Goal: Task Accomplishment & Management: Manage account settings

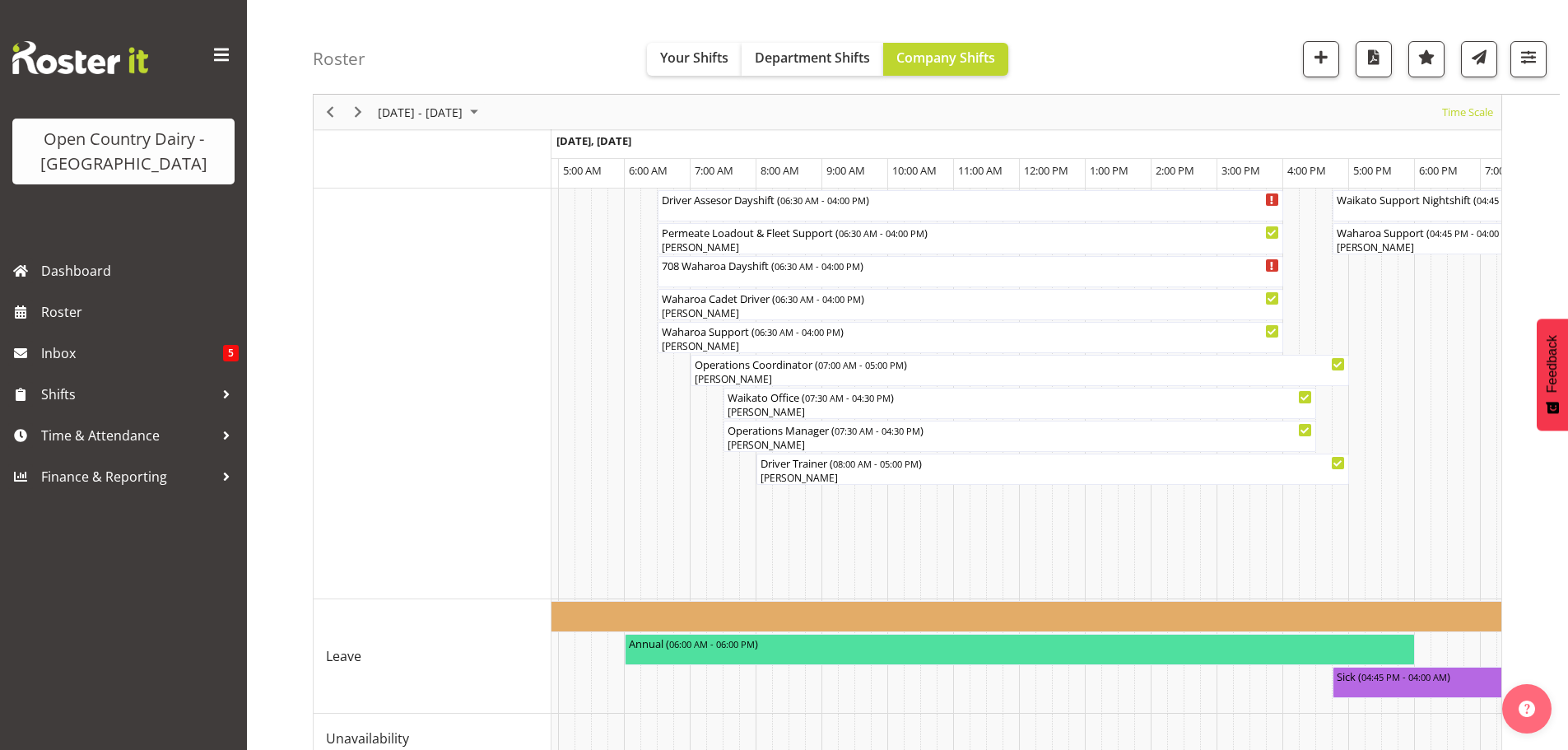
scroll to position [1400, 0]
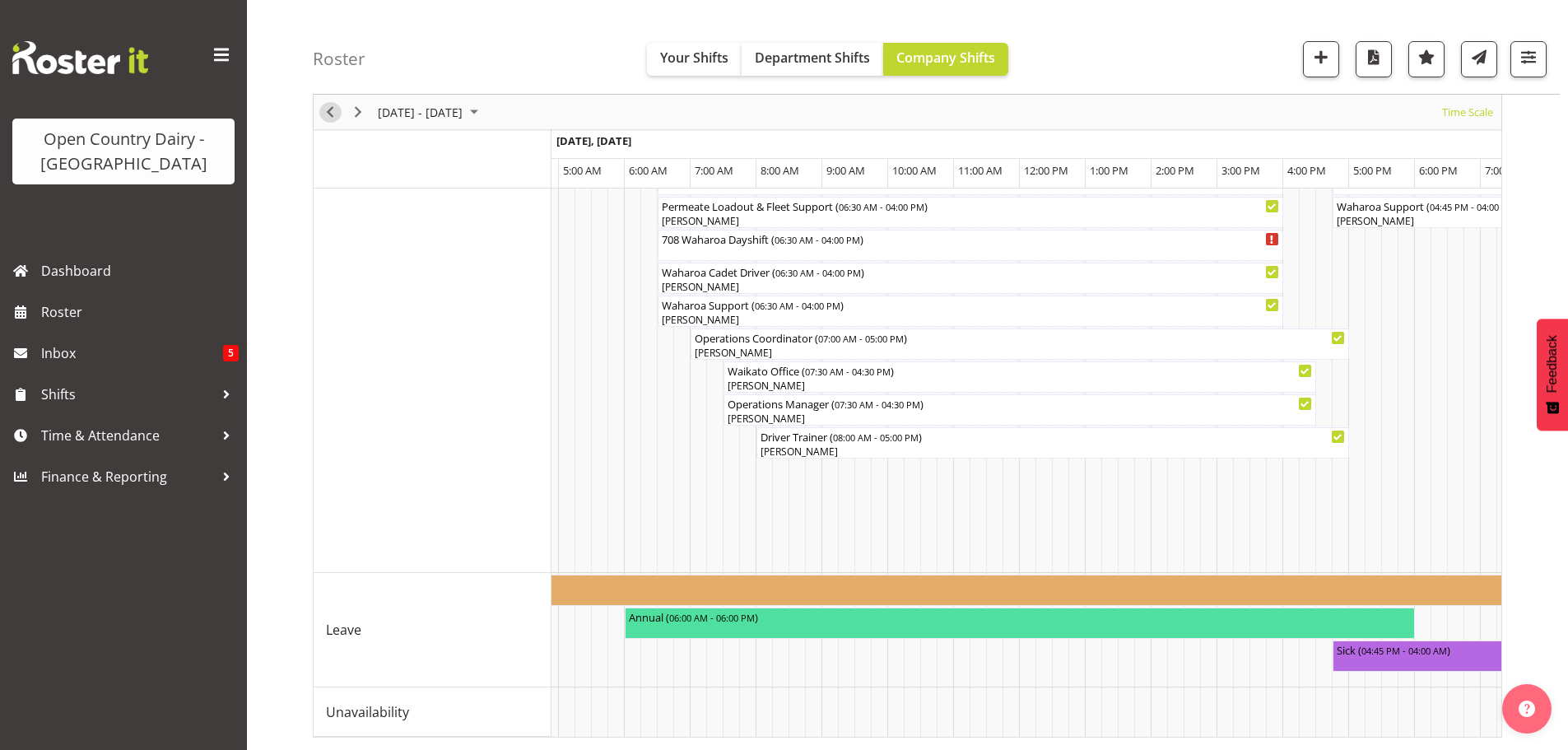
click at [324, 114] on span "Previous" at bounding box center [330, 112] width 20 height 21
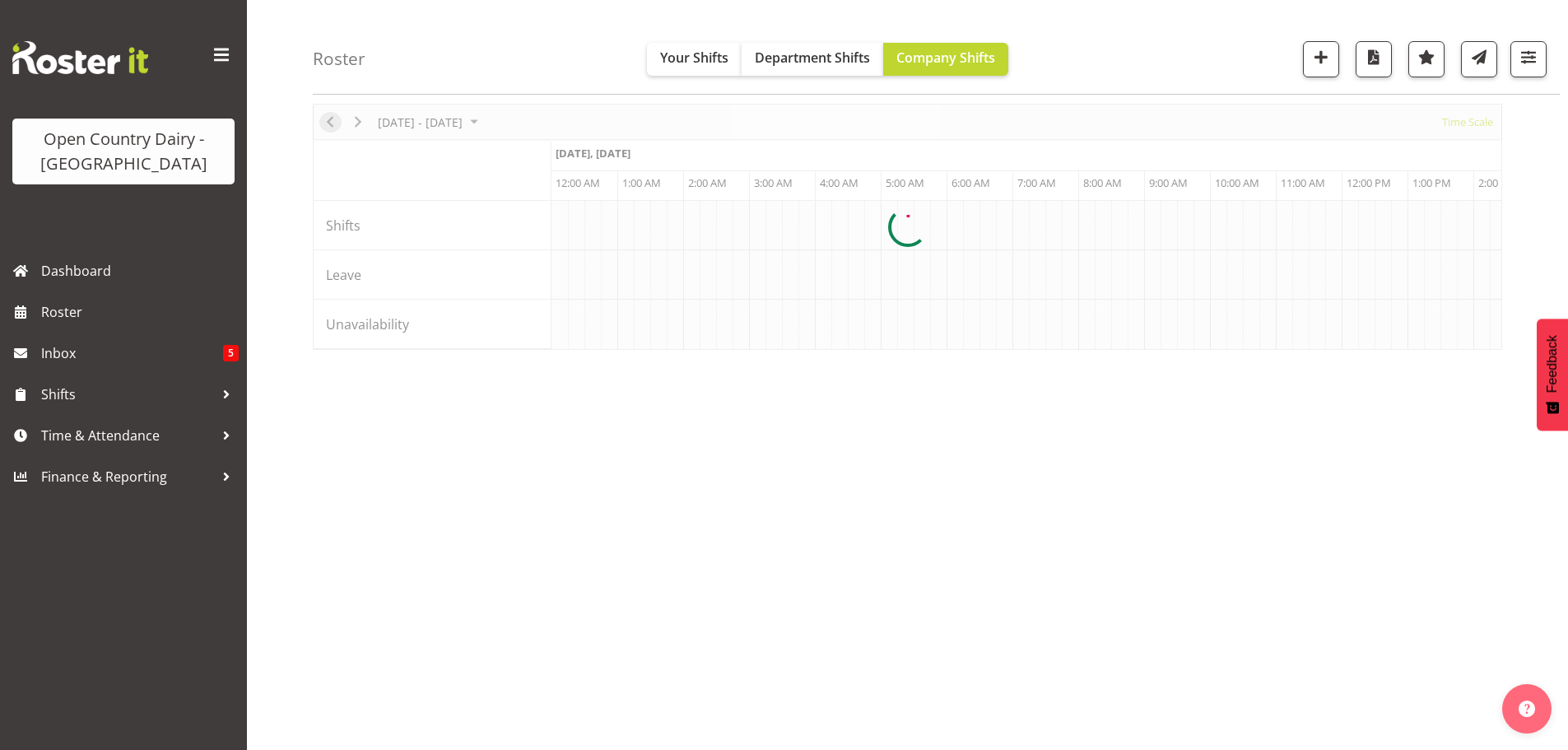
scroll to position [0, 3160]
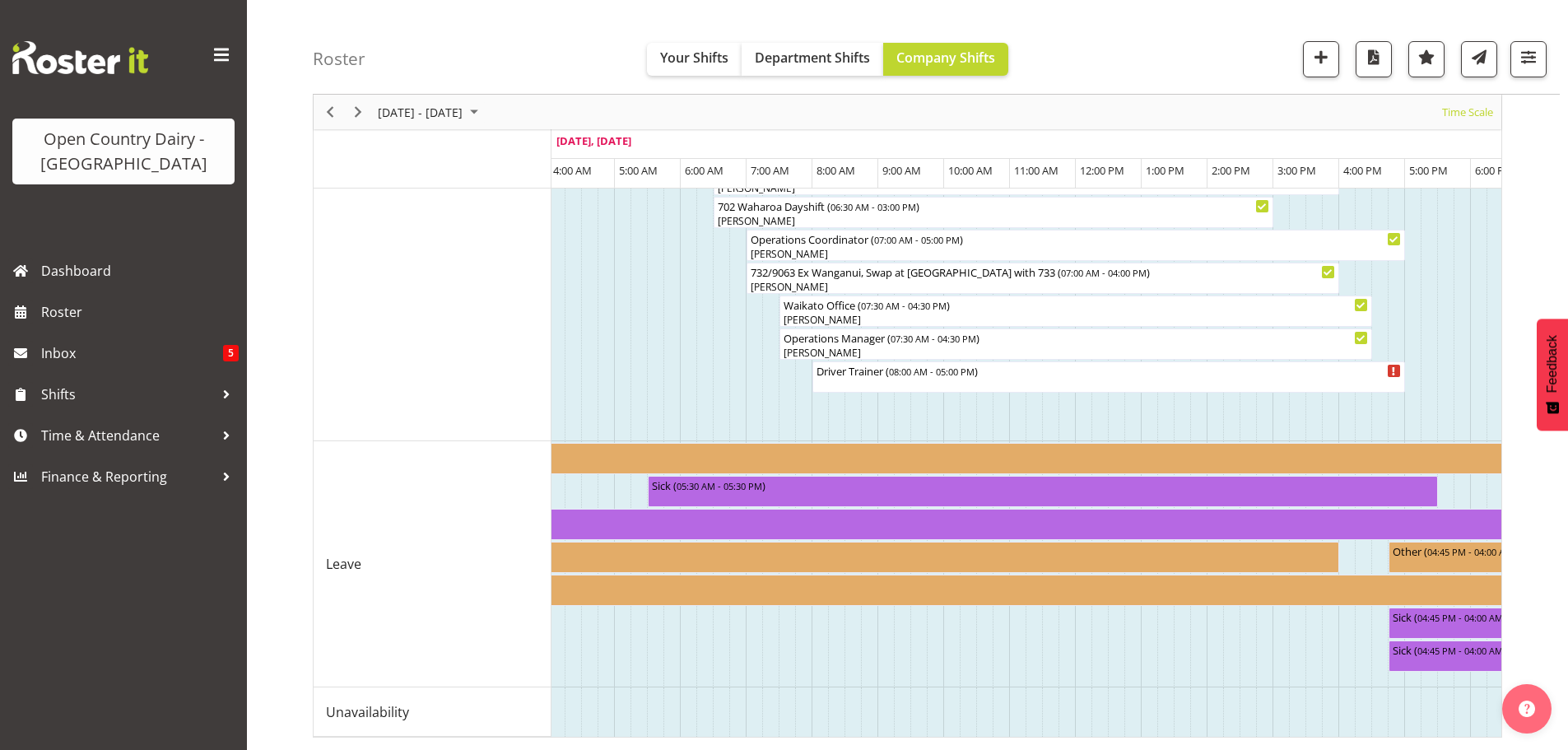
scroll to position [0, 3526]
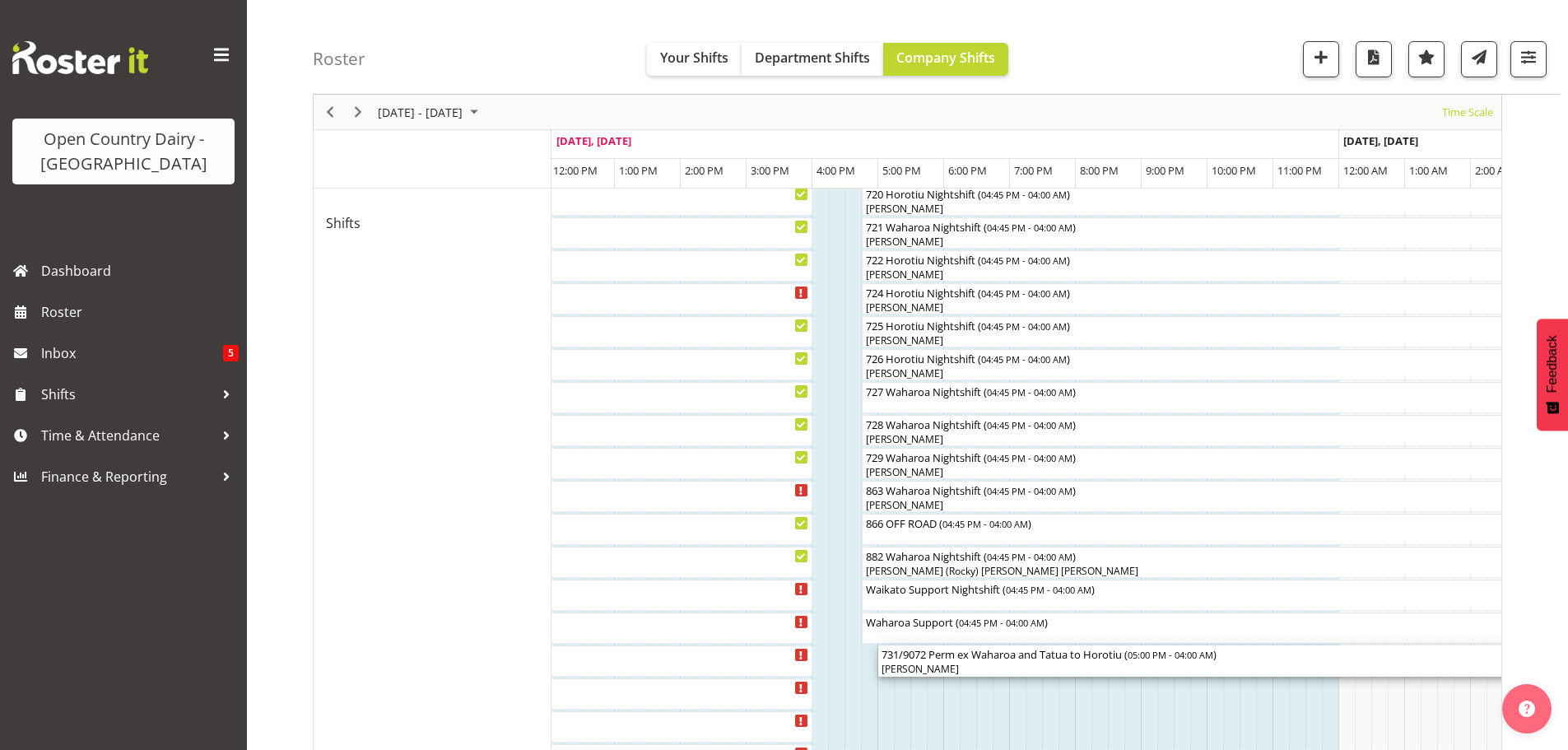
click at [994, 659] on div "731/9072 Perm ex Waharoa and Tatua to [GEOGRAPHIC_DATA] ( 05:00 PM - 04:00 AM )" at bounding box center [1239, 653] width 717 height 16
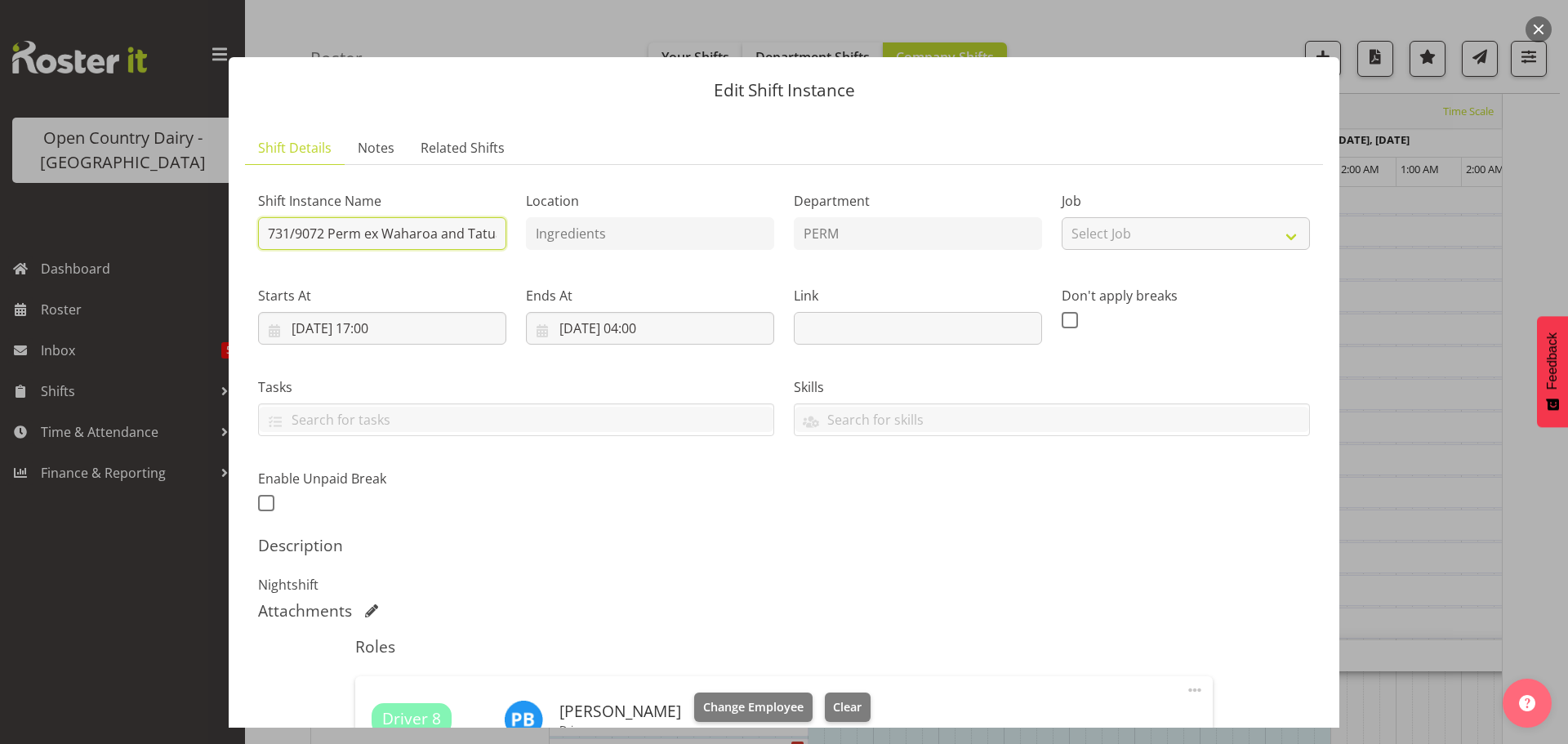
click at [492, 232] on input "731/9072 Perm ex Waharoa and Tatua to [GEOGRAPHIC_DATA]" at bounding box center [382, 234] width 249 height 33
drag, startPoint x: 486, startPoint y: 231, endPoint x: 494, endPoint y: 221, distance: 12.8
click at [489, 230] on input "731/9072 Perm ex Waharoa and Tatua to [GEOGRAPHIC_DATA]" at bounding box center [382, 234] width 249 height 33
drag, startPoint x: 416, startPoint y: 236, endPoint x: 473, endPoint y: 227, distance: 57.7
click at [428, 236] on input "731/9072 ua to Horotiu" at bounding box center [382, 234] width 249 height 33
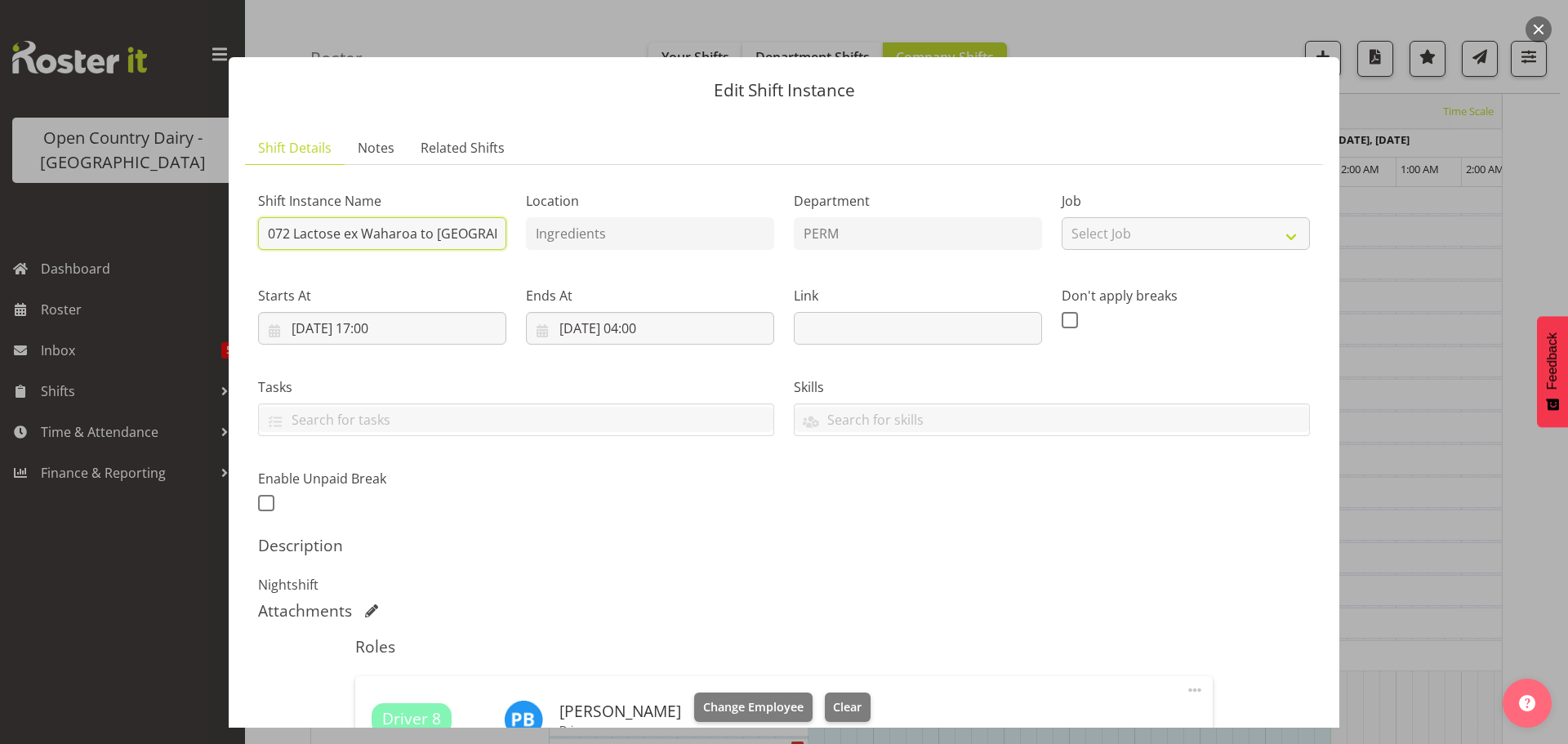
scroll to position [0, 38]
type input "731/9072 Lactose ex Waharoa to [GEOGRAPHIC_DATA]"
click at [383, 319] on input "[DATE] 17:00" at bounding box center [382, 328] width 249 height 33
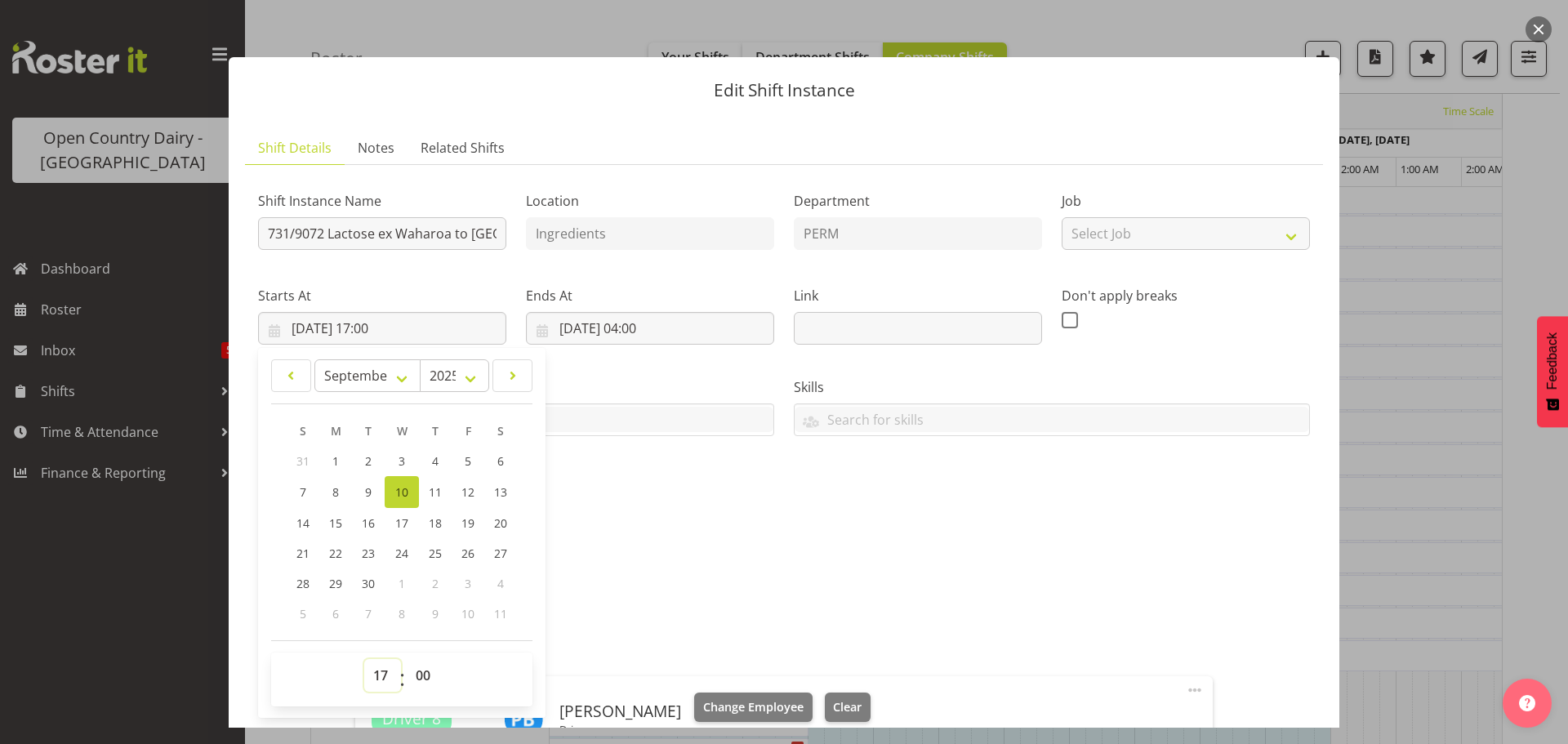
drag, startPoint x: 376, startPoint y: 671, endPoint x: 379, endPoint y: 663, distance: 8.5
click at [378, 669] on select "00 01 02 03 04 05 06 07 08 09 10 11 12 13 14 15 16 17 18 19 20 21 22 23" at bounding box center [382, 675] width 37 height 33
select select "11"
click at [364, 659] on select "00 01 02 03 04 05 06 07 08 09 10 11 12 13 14 15 16 17 18 19 20 21 22 23" at bounding box center [382, 675] width 37 height 33
type input "[DATE] 11:00"
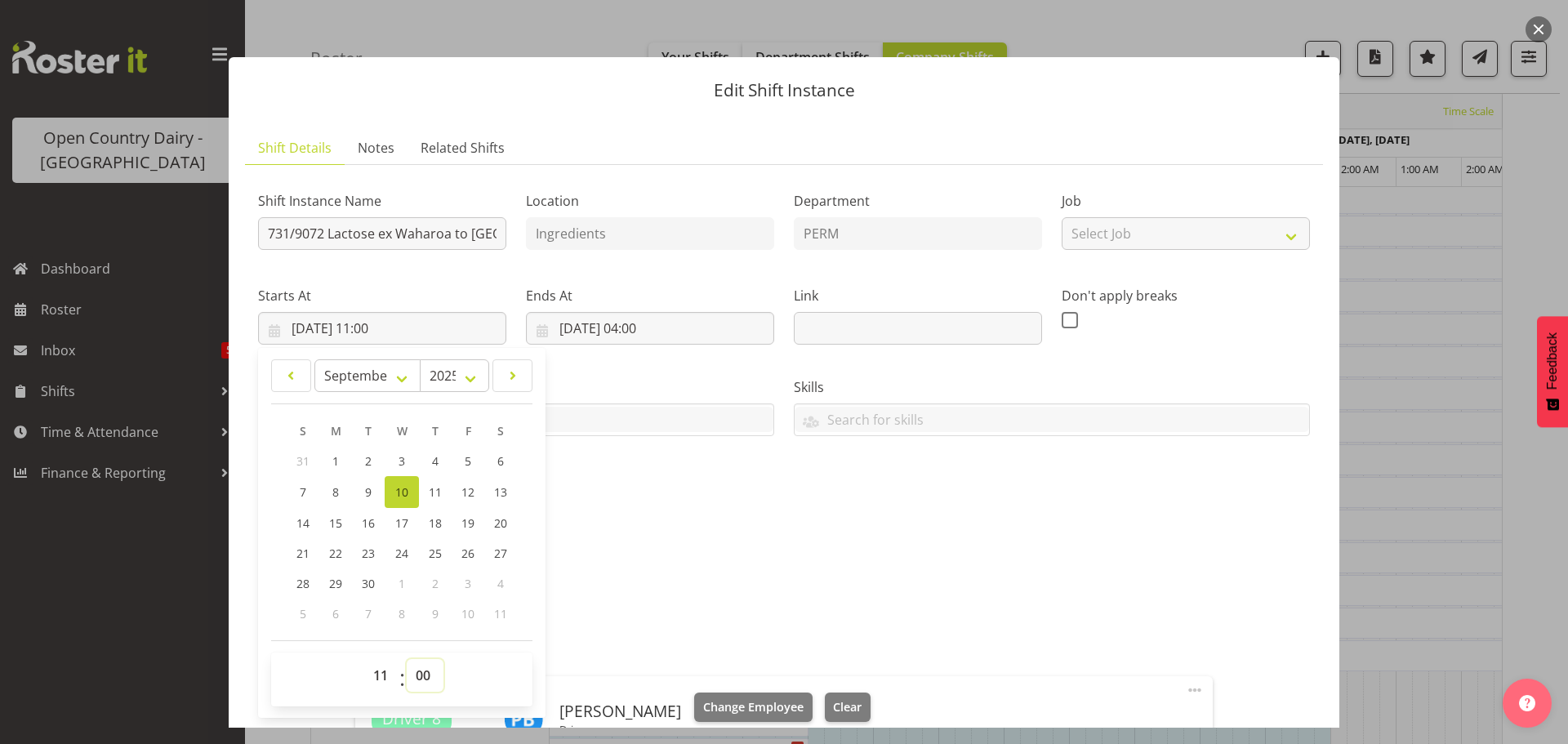
click at [422, 680] on select "00 01 02 03 04 05 06 07 08 09 10 11 12 13 14 15 16 17 18 19 20 21 22 23 24 25 2…" at bounding box center [424, 675] width 37 height 33
select select "30"
click at [406, 659] on select "00 01 02 03 04 05 06 07 08 09 10 11 12 13 14 15 16 17 18 19 20 21 22 23 24 25 2…" at bounding box center [424, 675] width 37 height 33
type input "[DATE] 11:30"
click at [645, 324] on input "[DATE] 04:00" at bounding box center [649, 328] width 249 height 33
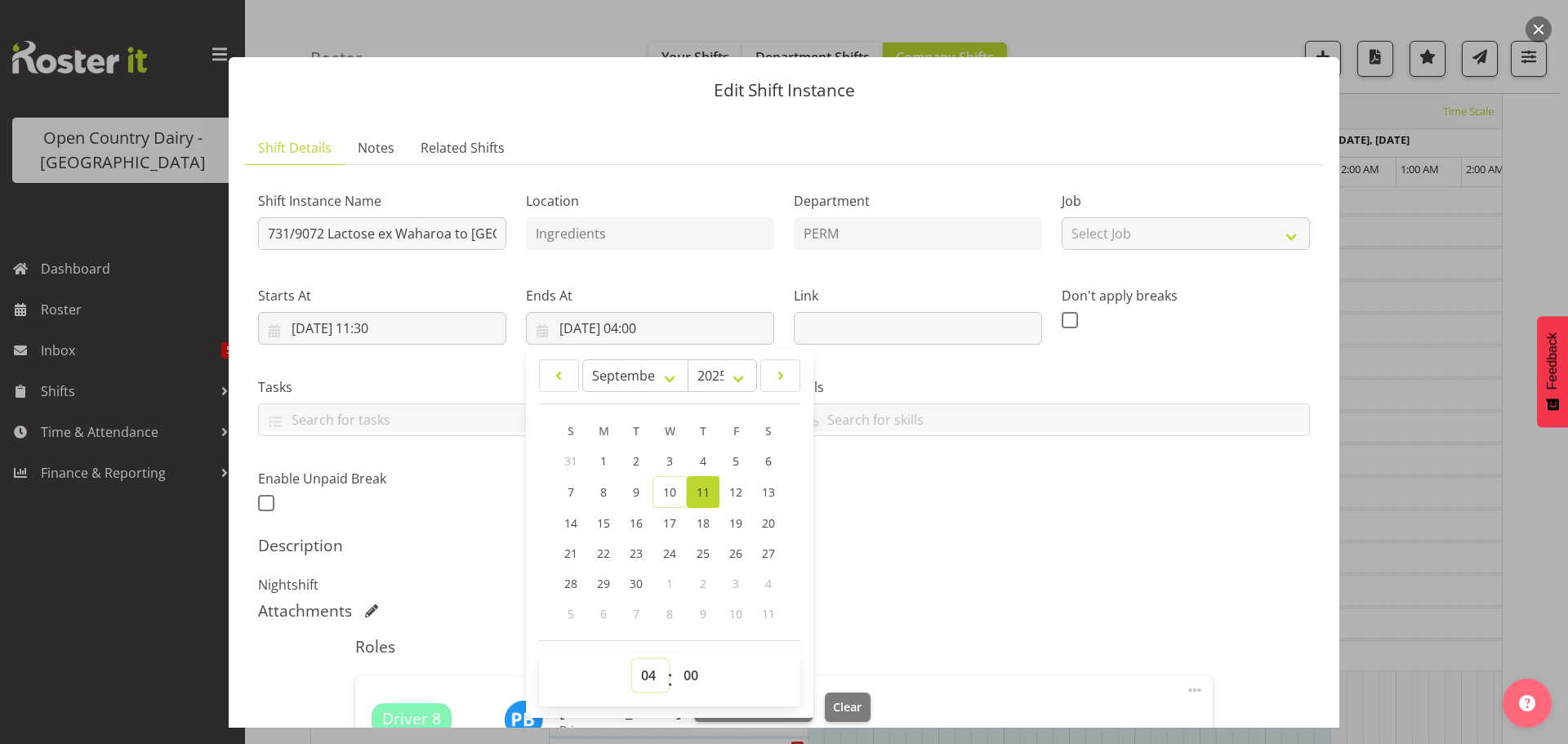
click at [645, 677] on select "00 01 02 03 04 05 06 07 08 09 10 11 12 13 14 15 16 17 18 19 20 21 22 23" at bounding box center [650, 675] width 37 height 33
select select "1"
click at [632, 659] on select "00 01 02 03 04 05 06 07 08 09 10 11 12 13 14 15 16 17 18 19 20 21 22 23" at bounding box center [650, 675] width 37 height 33
type input "[DATE] 01:00"
click at [694, 678] on select "00 01 02 03 04 05 06 07 08 09 10 11 12 13 14 15 16 17 18 19 20 21 22 23 24 25 2…" at bounding box center [693, 675] width 37 height 33
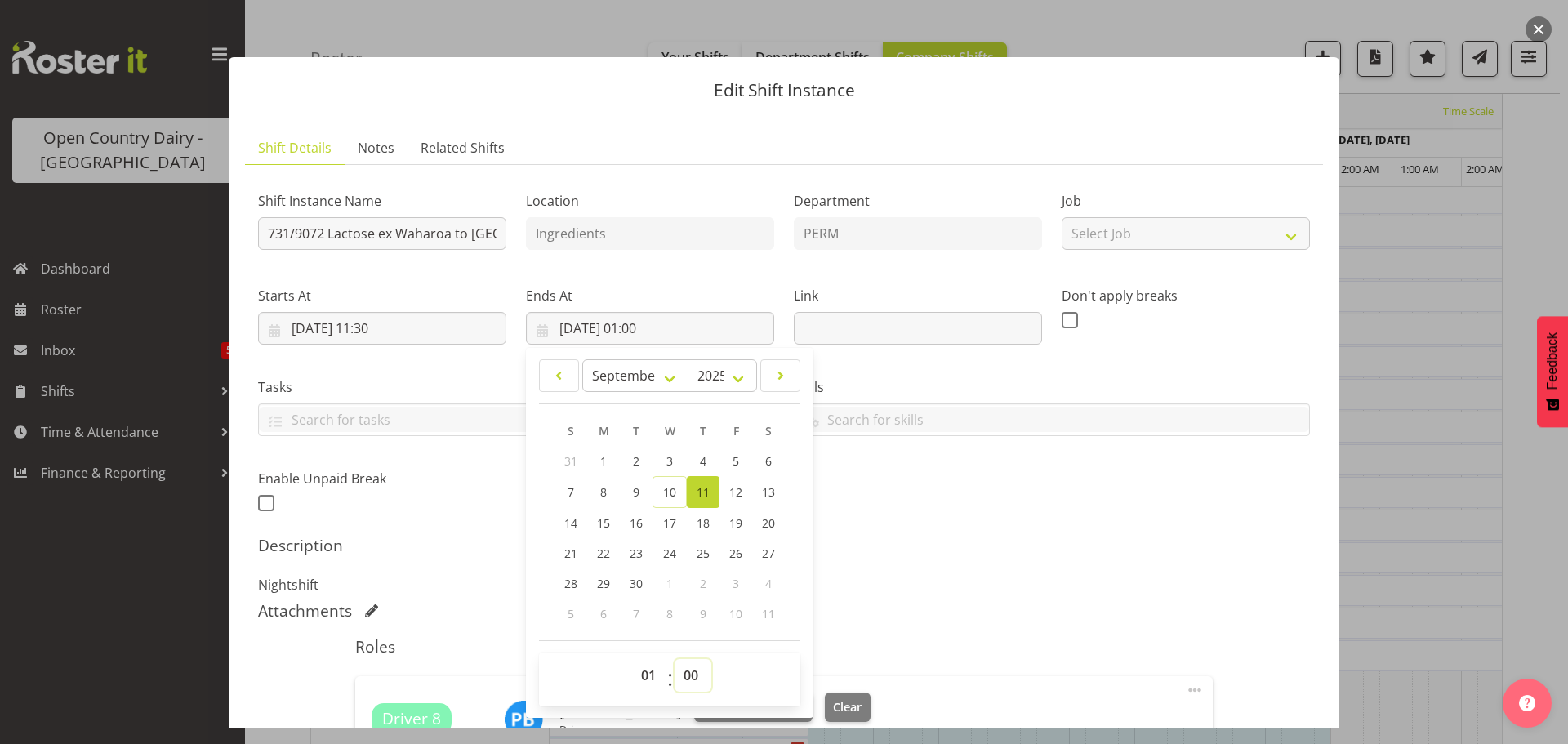
select select "30"
click at [675, 659] on select "00 01 02 03 04 05 06 07 08 09 10 11 12 13 14 15 16 17 18 19 20 21 22 23 24 25 2…" at bounding box center [693, 675] width 37 height 33
type input "[DATE] 01:30"
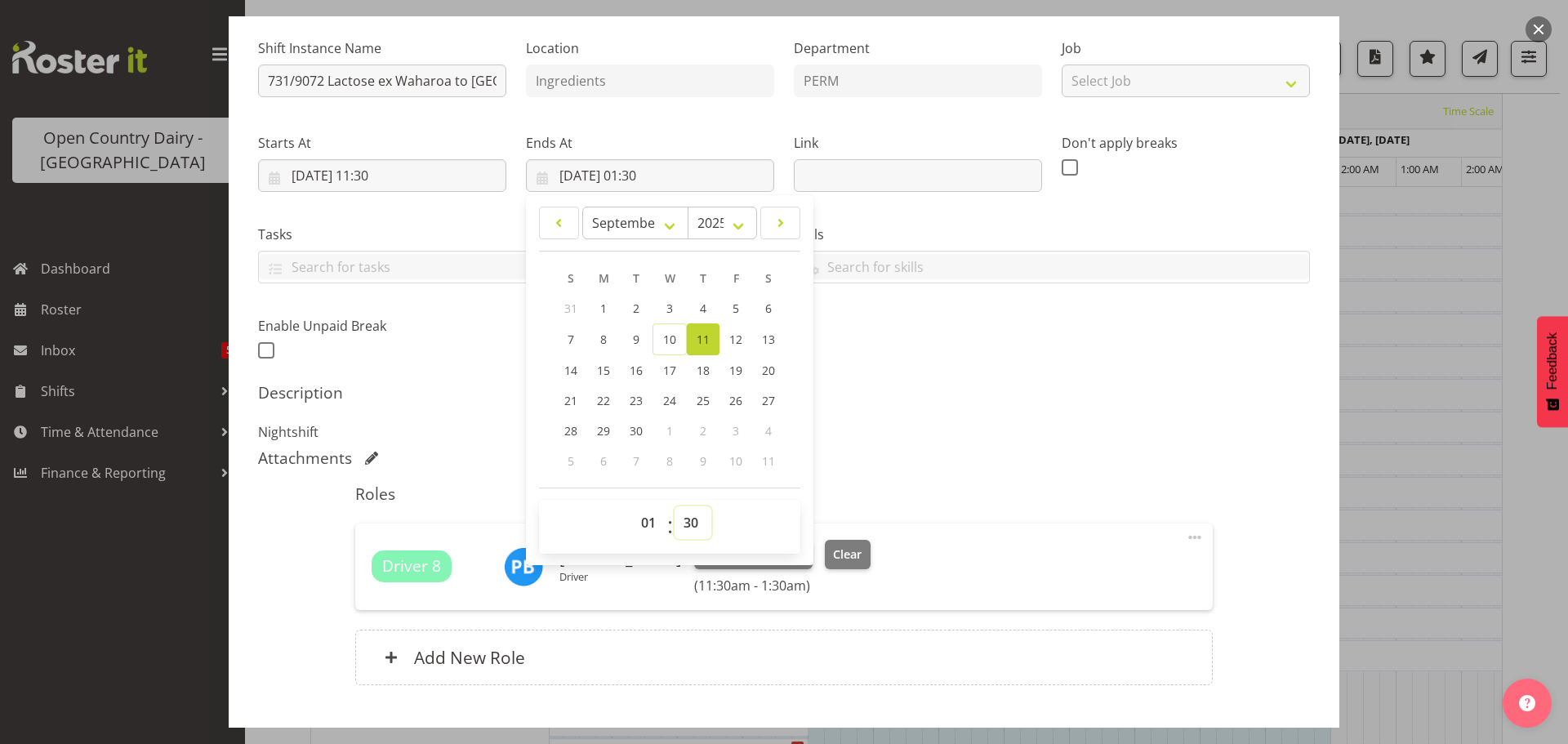
scroll to position [164, 0]
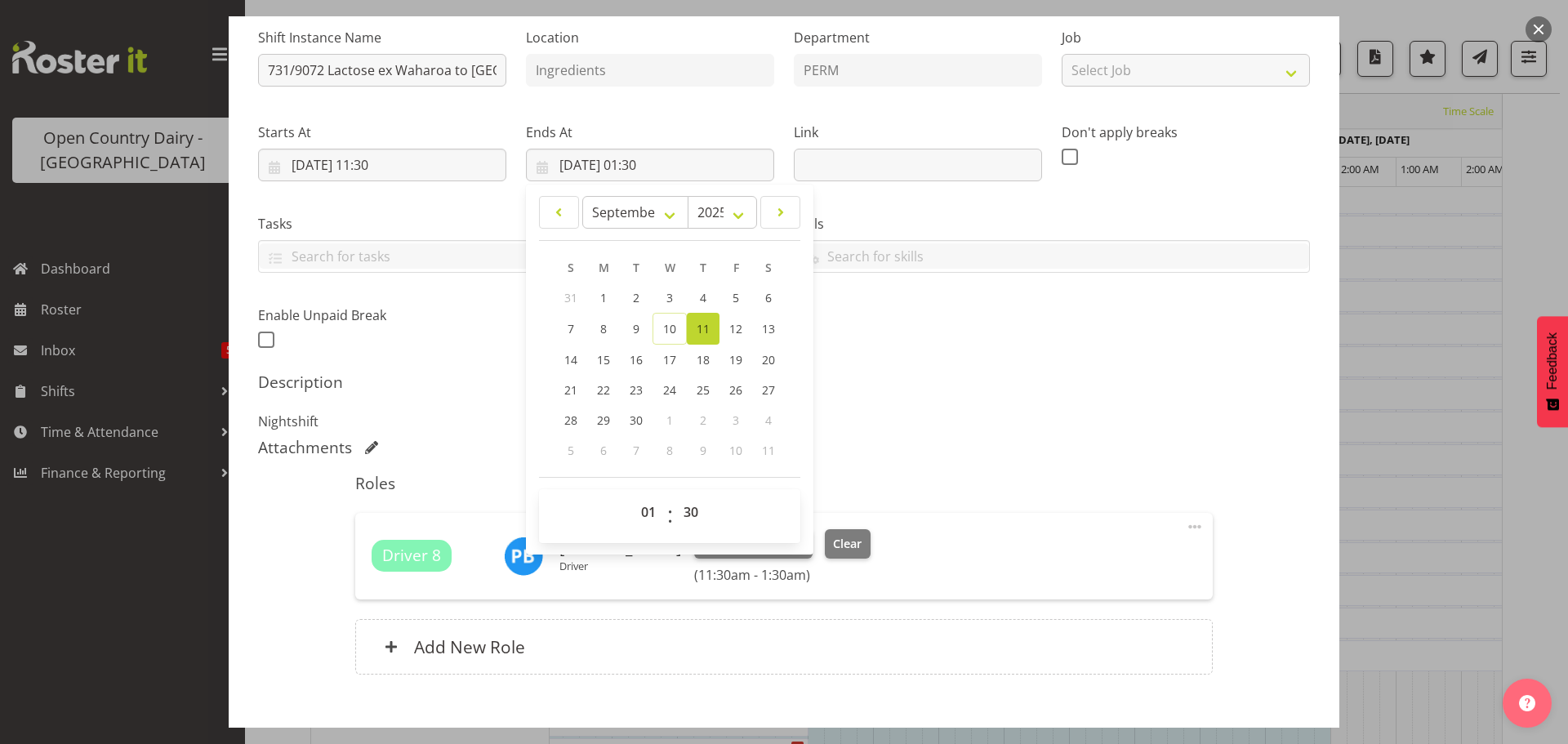
click at [926, 458] on div "Attachments" at bounding box center [784, 449] width 1052 height 23
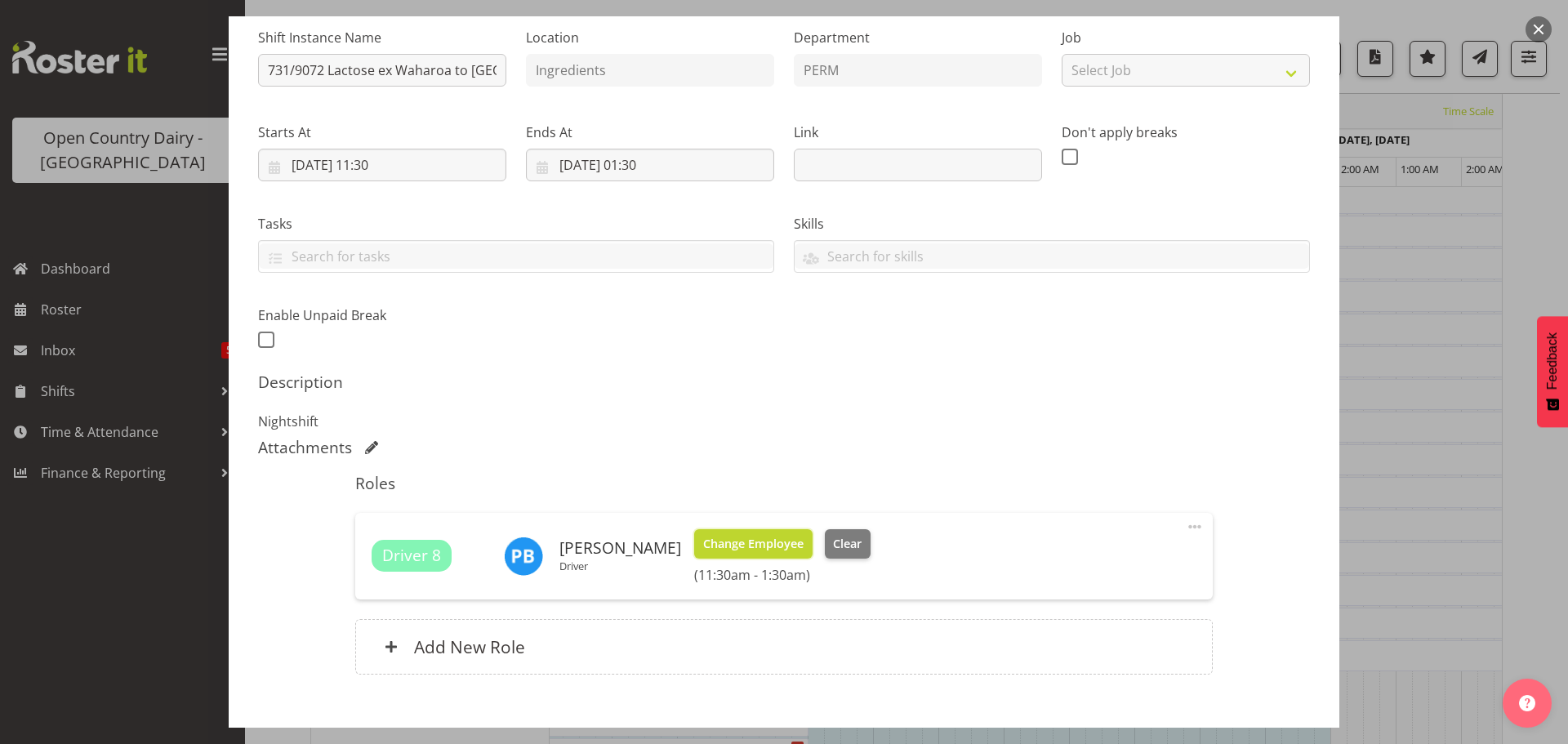
click at [739, 549] on span "Change Employee" at bounding box center [753, 544] width 100 height 18
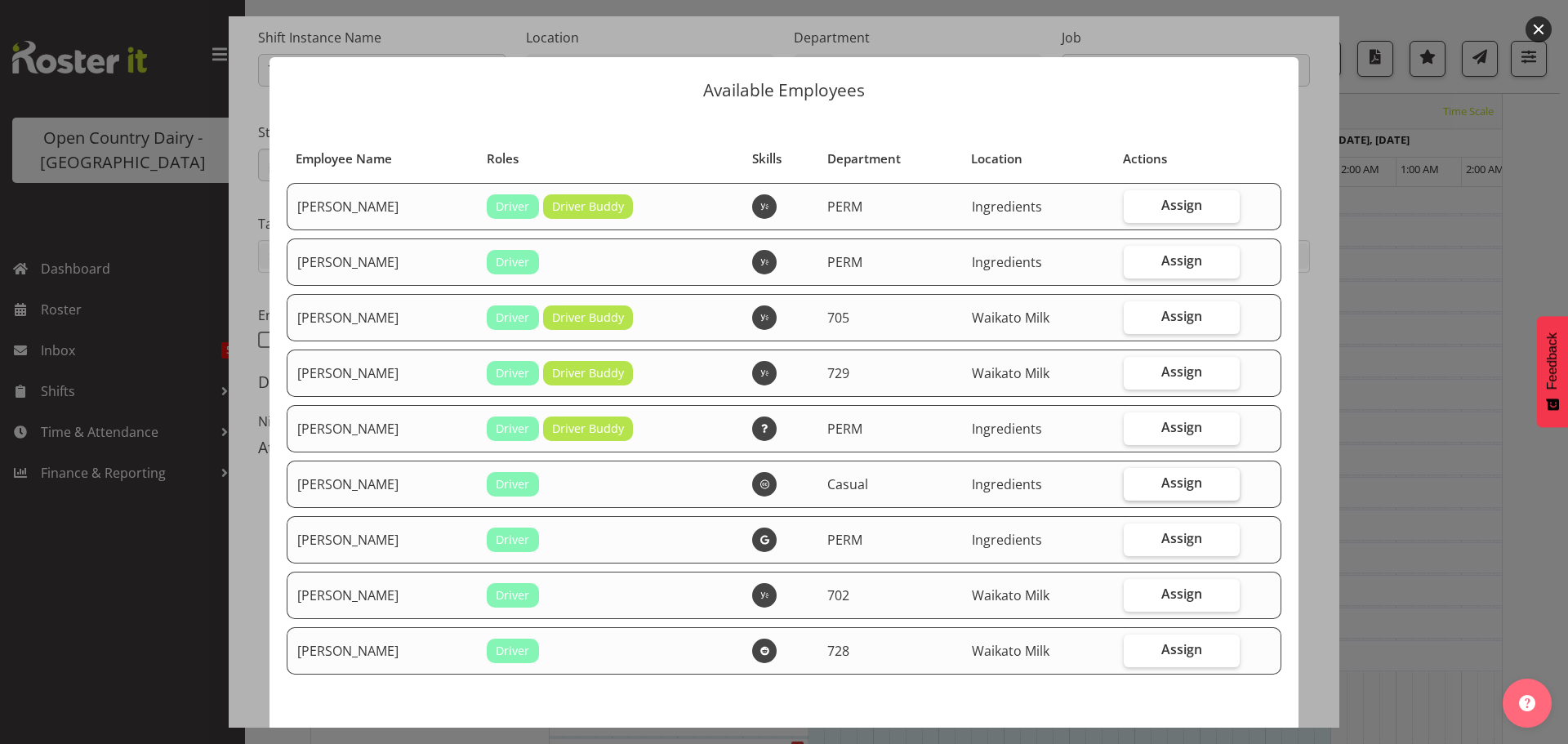
drag, startPoint x: 1166, startPoint y: 478, endPoint x: 1161, endPoint y: 495, distance: 17.7
click at [1165, 478] on span "Assign" at bounding box center [1180, 482] width 41 height 16
click at [1134, 478] on input "Assign" at bounding box center [1129, 482] width 10 height 10
checkbox input "true"
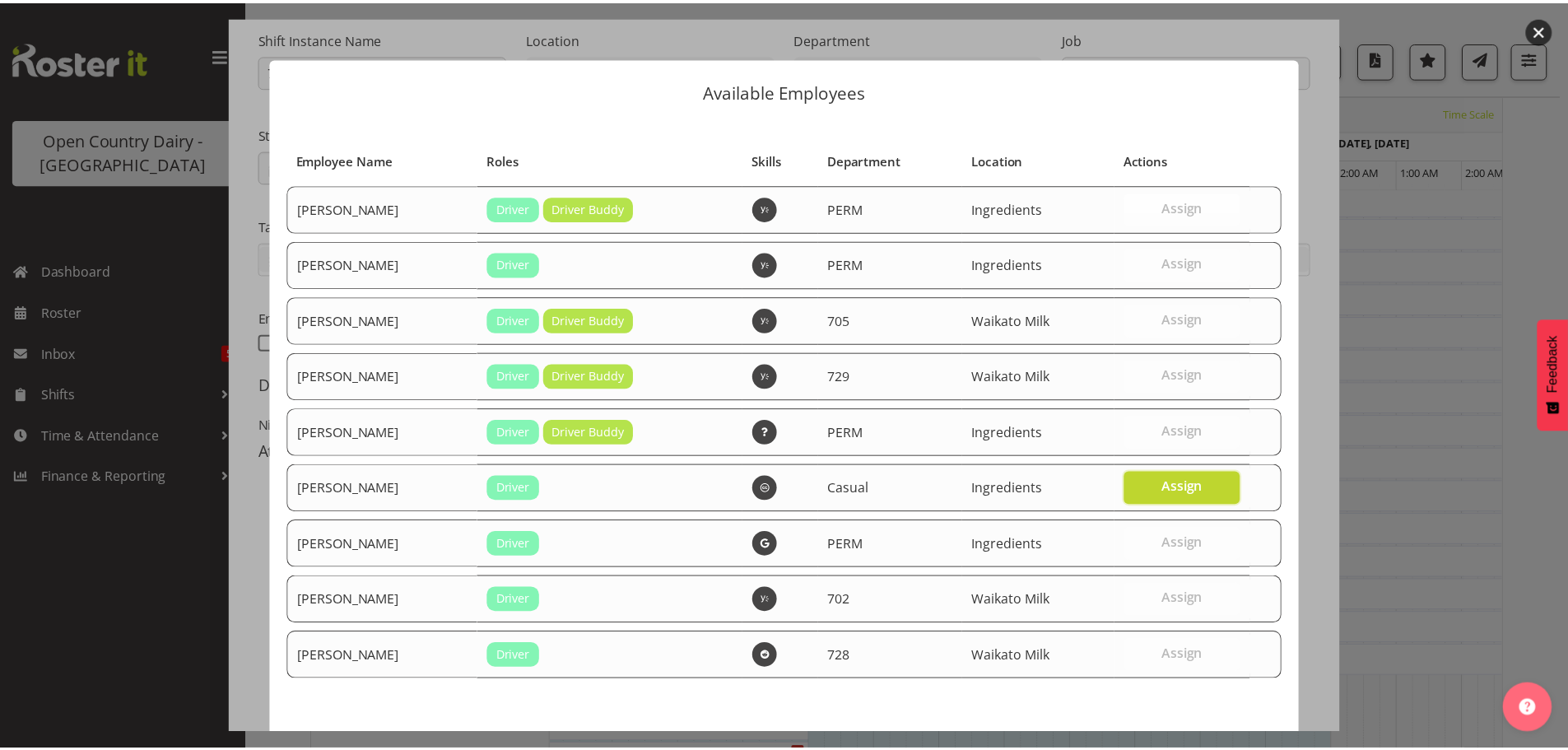
scroll to position [70, 0]
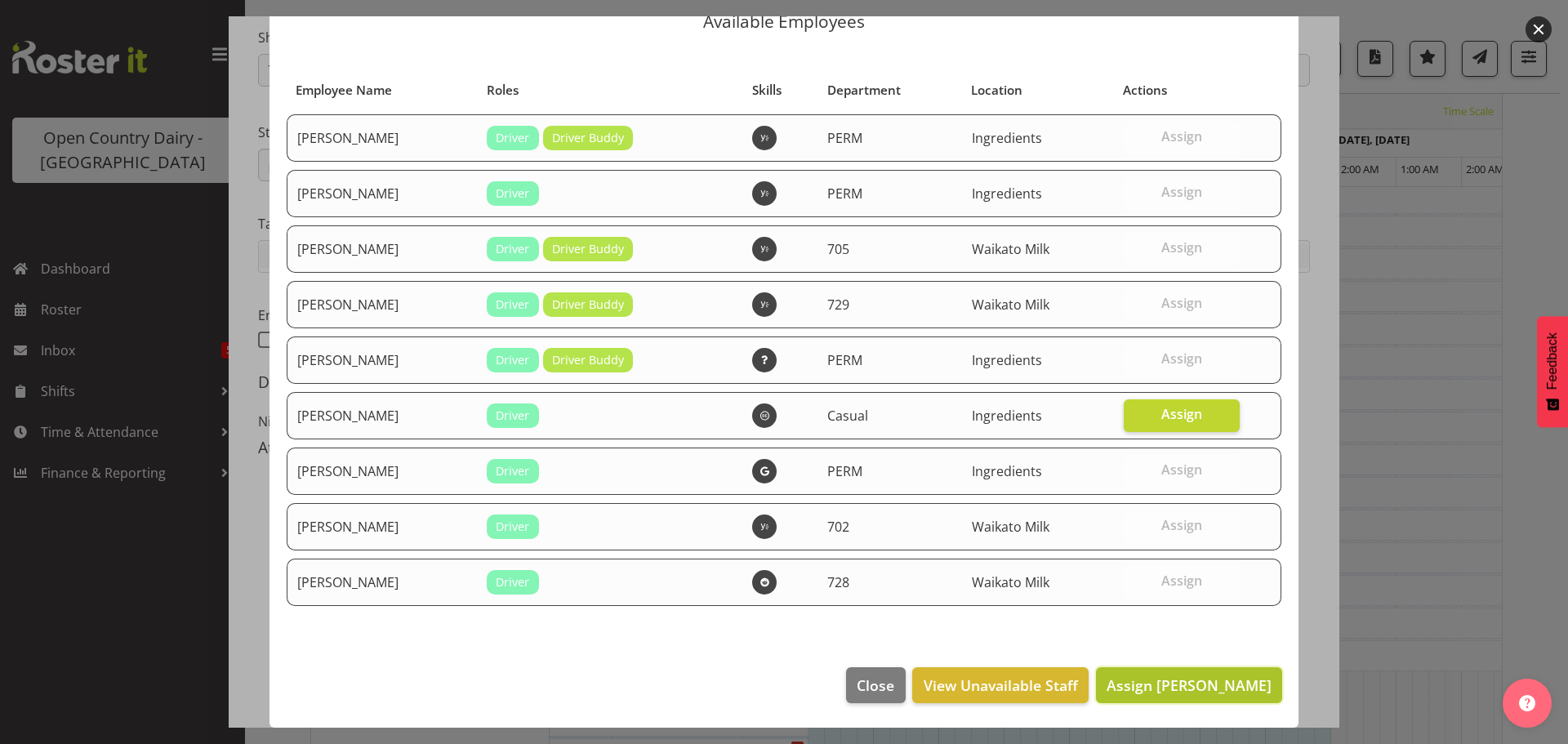
click at [1193, 680] on span "Assign [PERSON_NAME]" at bounding box center [1189, 684] width 165 height 20
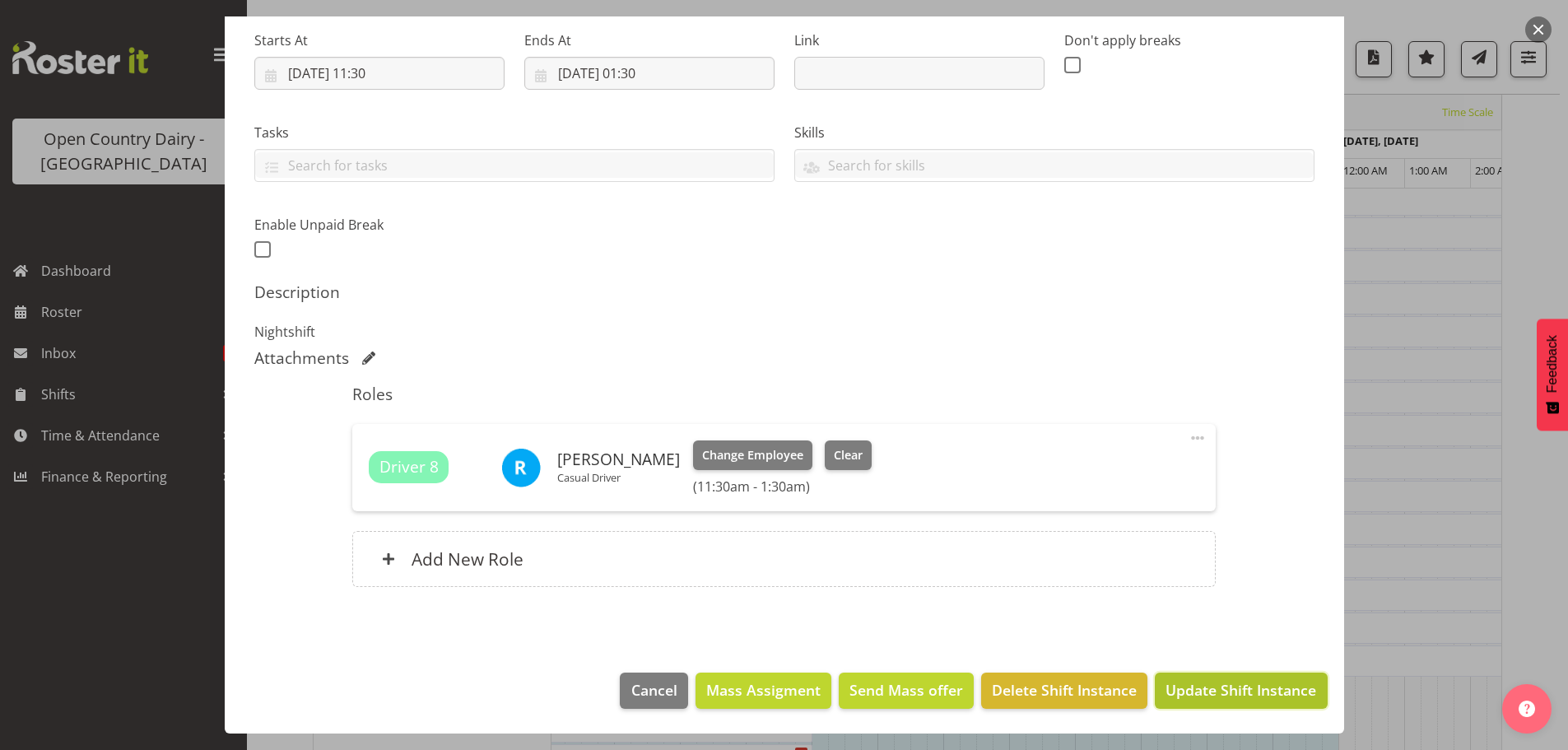
click at [1208, 694] on span "Update Shift Instance" at bounding box center [1240, 690] width 151 height 21
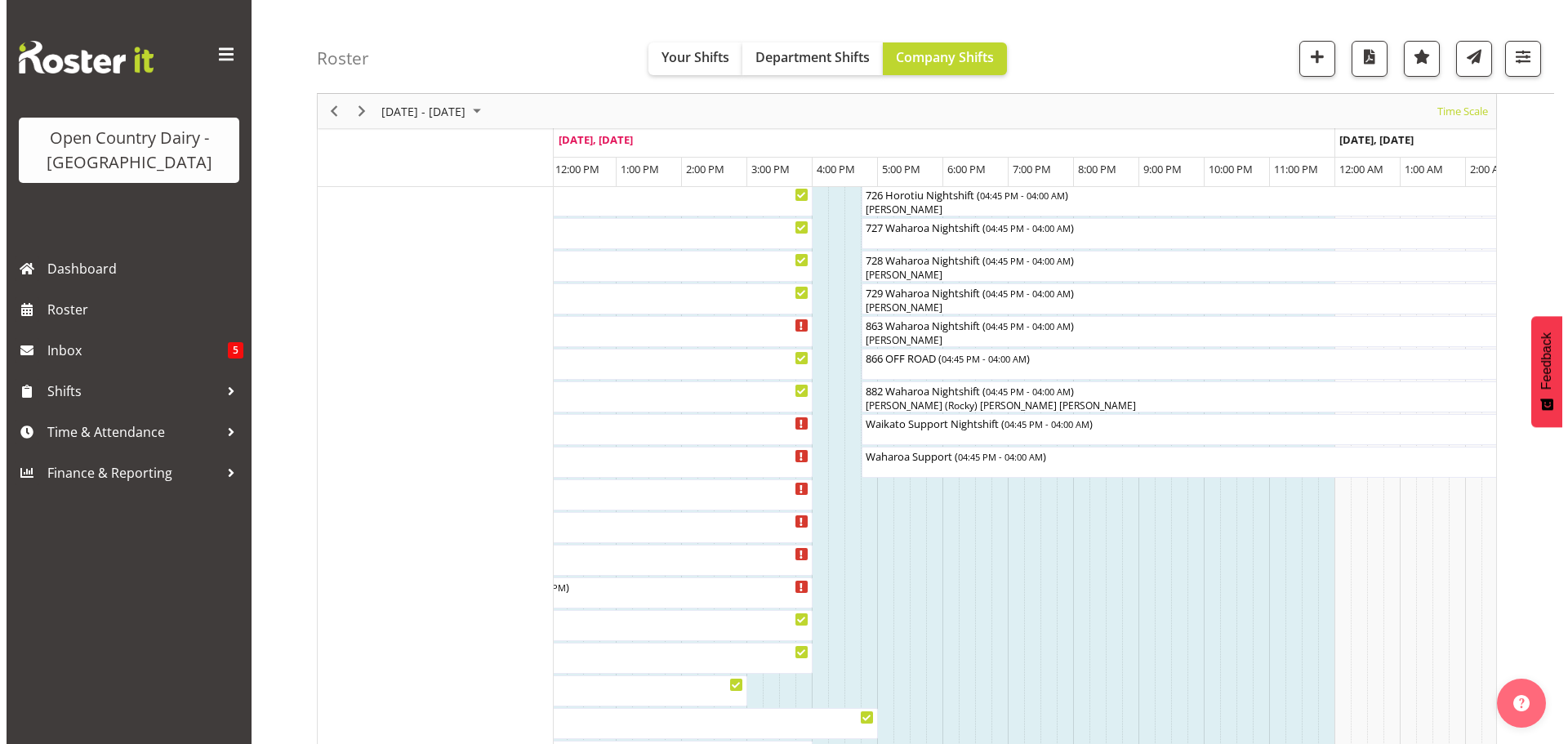
scroll to position [1044, 0]
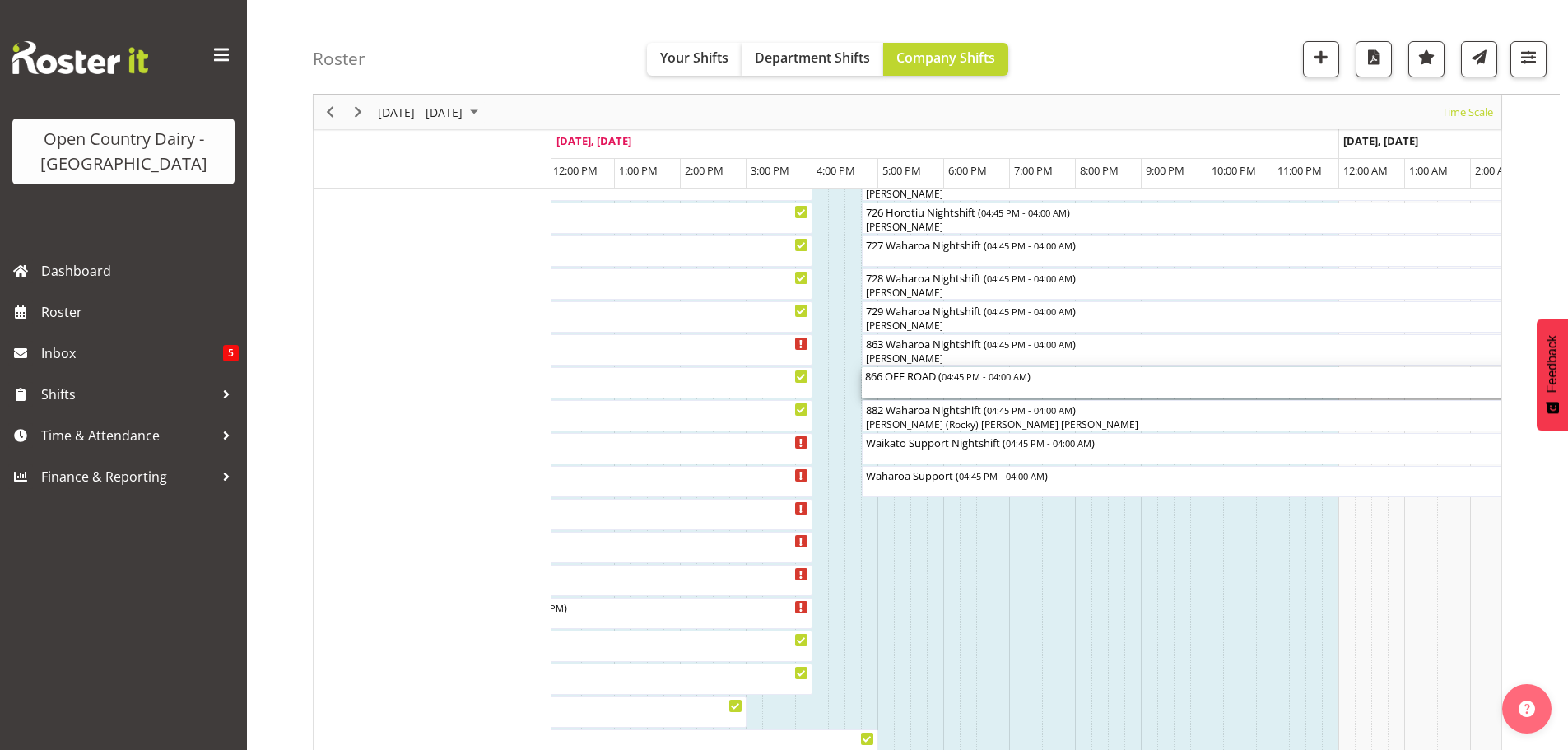
click at [901, 386] on div "866 OFF ROAD ( 04:45 PM - 04:00 AM )" at bounding box center [1232, 382] width 734 height 31
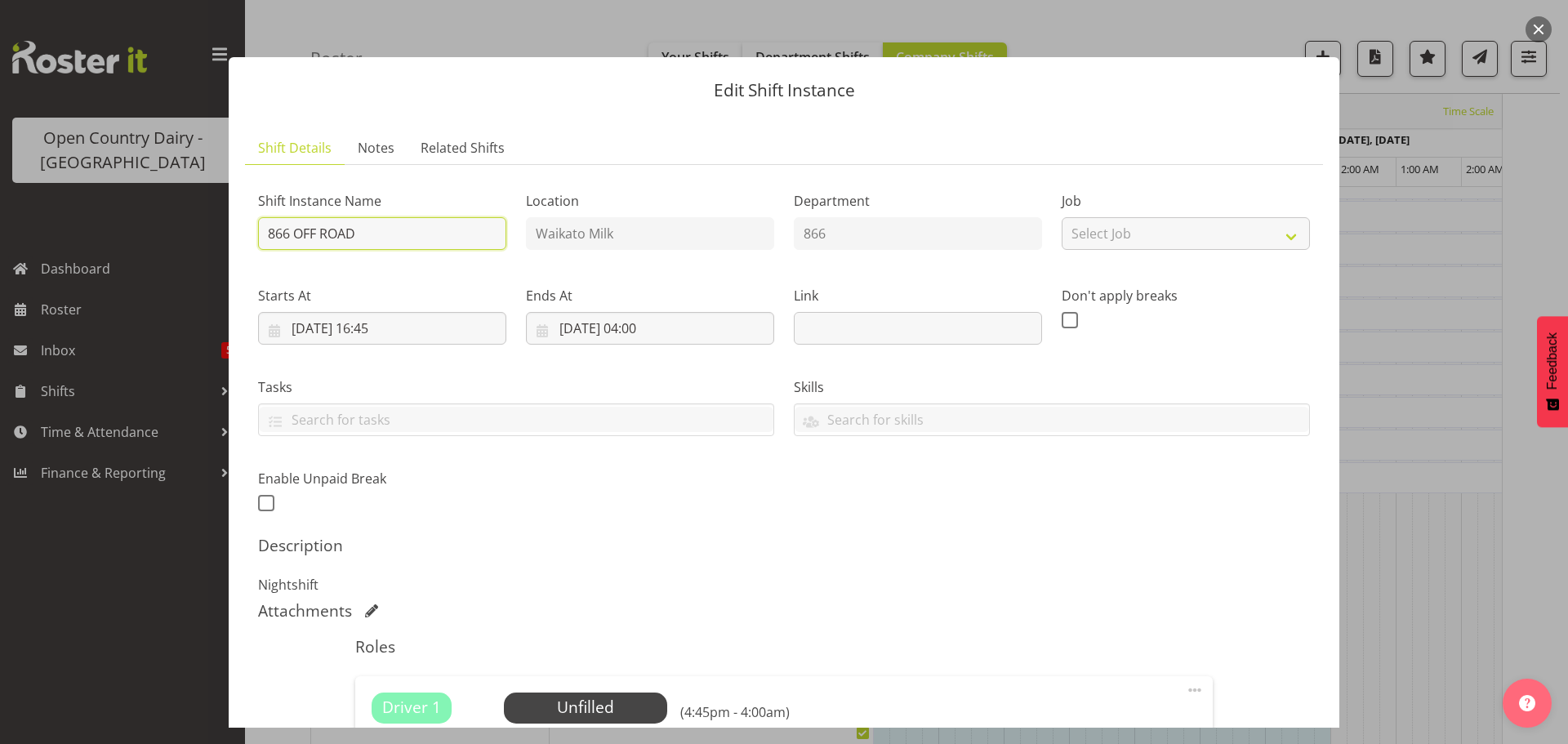
click at [372, 224] on input "866 OFF ROAD" at bounding box center [382, 234] width 249 height 33
type input "8"
type input "871 Perm ex [PERSON_NAME] and [PERSON_NAME] to Horotiu"
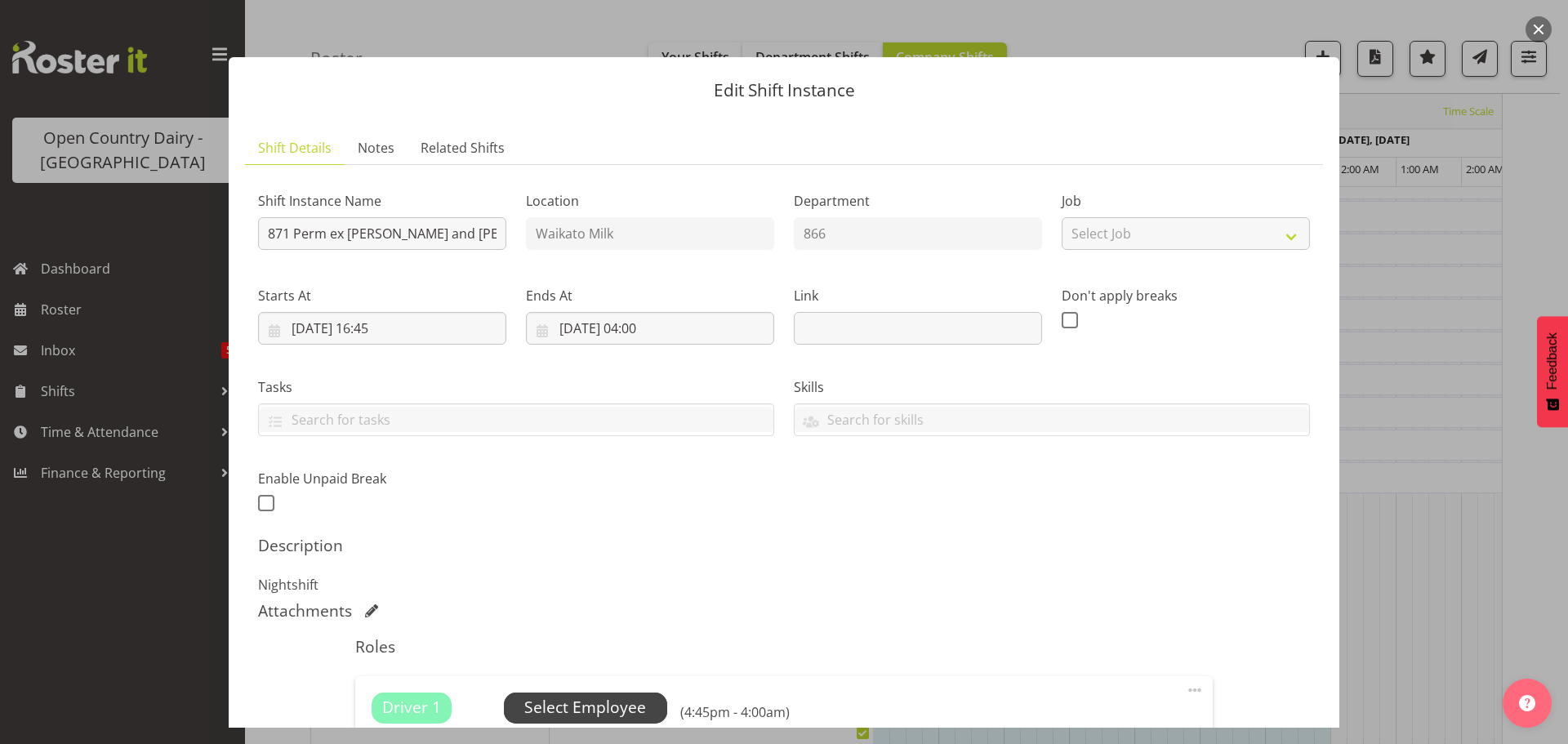
click at [599, 699] on span "Select Employee" at bounding box center [585, 707] width 122 height 24
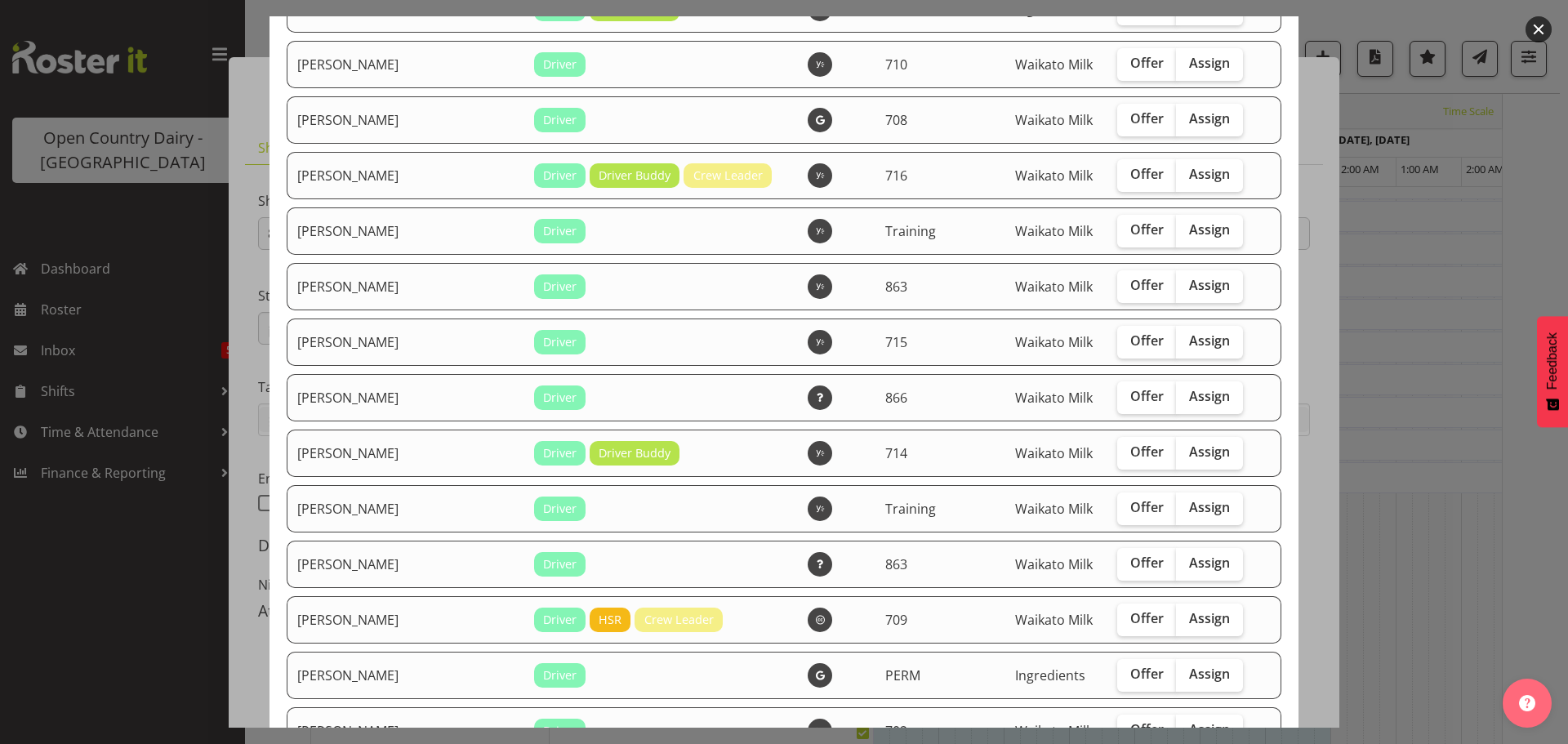
scroll to position [817, 0]
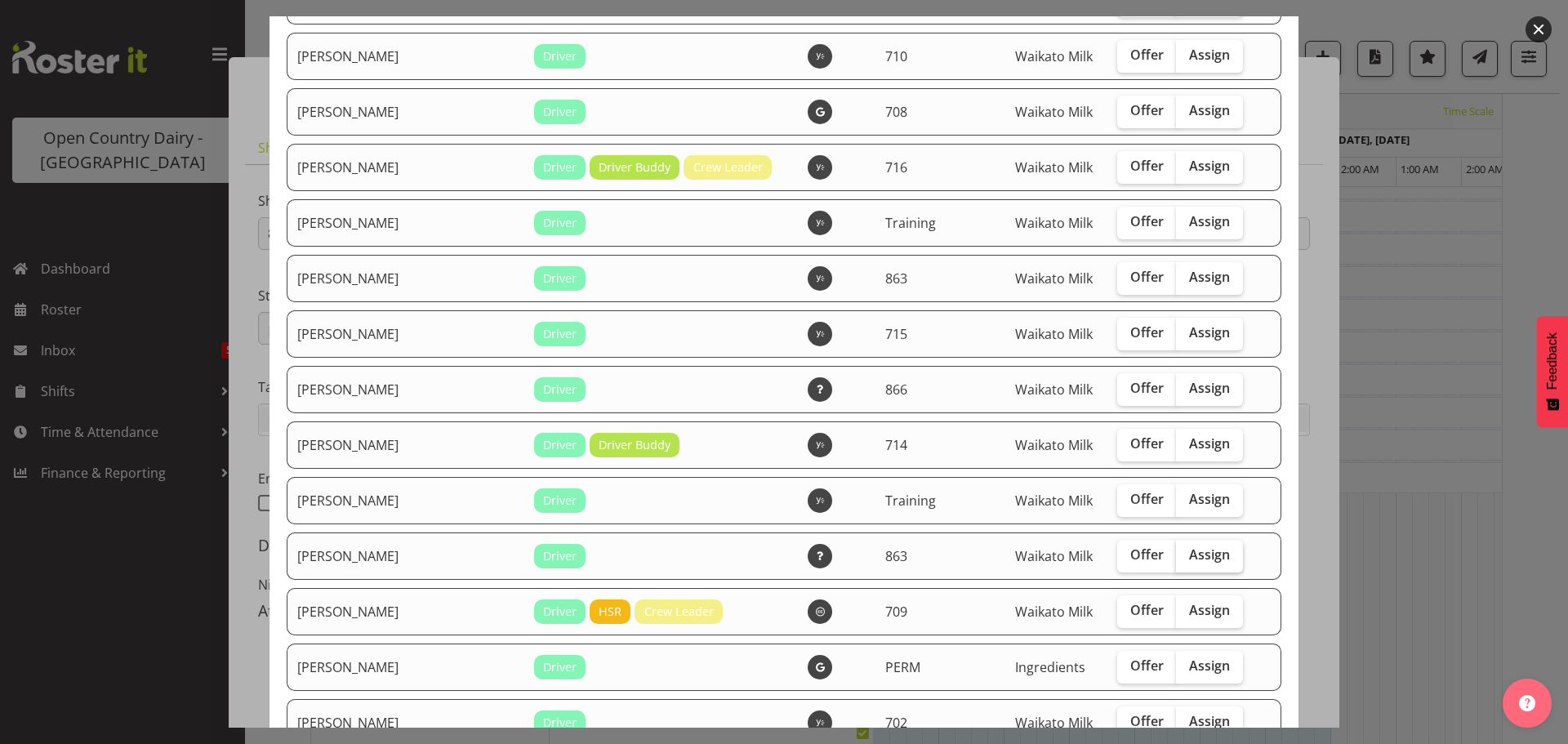
click at [1191, 551] on span "Assign" at bounding box center [1209, 554] width 41 height 16
click at [1186, 551] on input "Assign" at bounding box center [1180, 554] width 10 height 10
checkbox input "true"
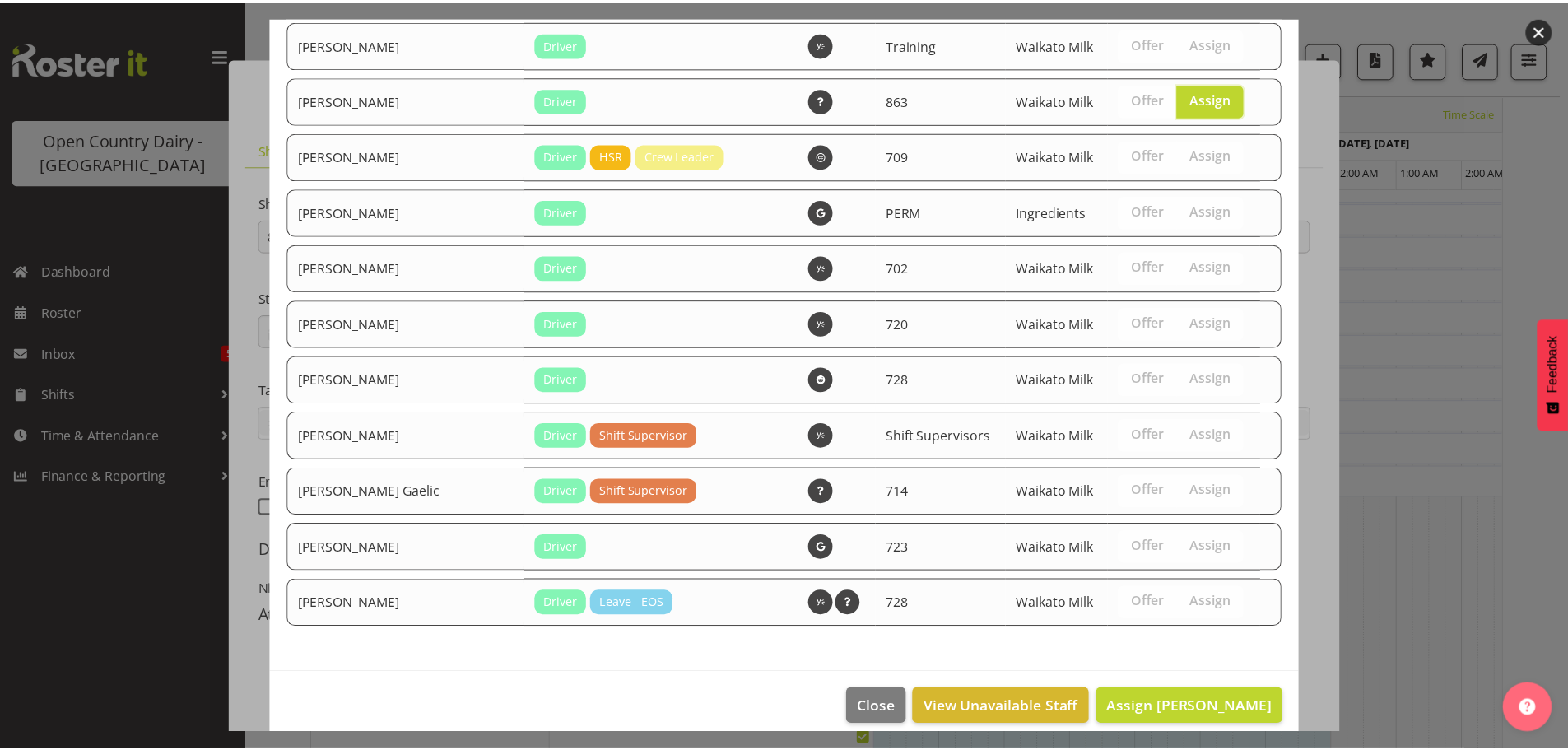
scroll to position [1301, 0]
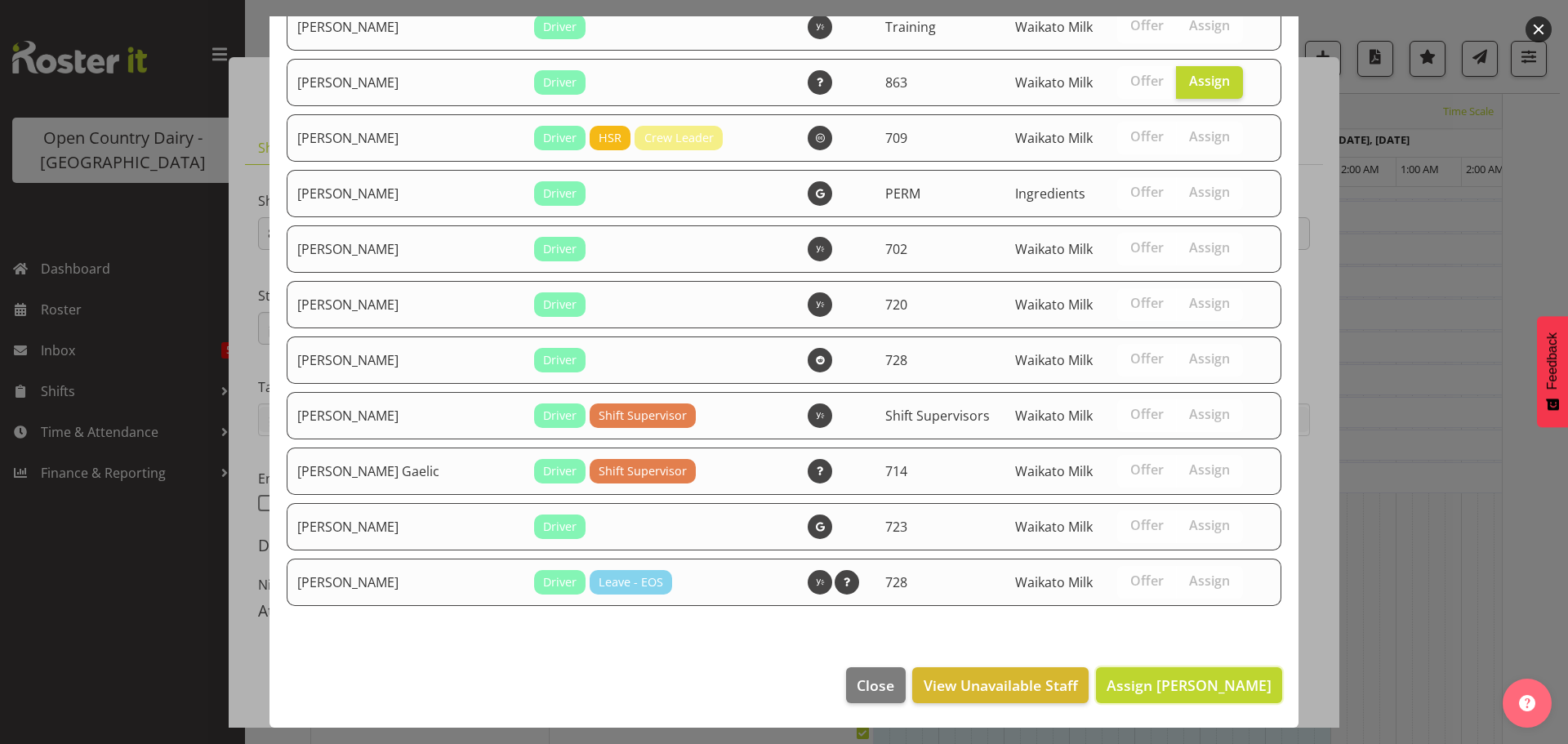
drag, startPoint x: 1192, startPoint y: 683, endPoint x: 1181, endPoint y: 636, distance: 48.3
click at [1192, 681] on span "Assign [PERSON_NAME]" at bounding box center [1189, 684] width 165 height 20
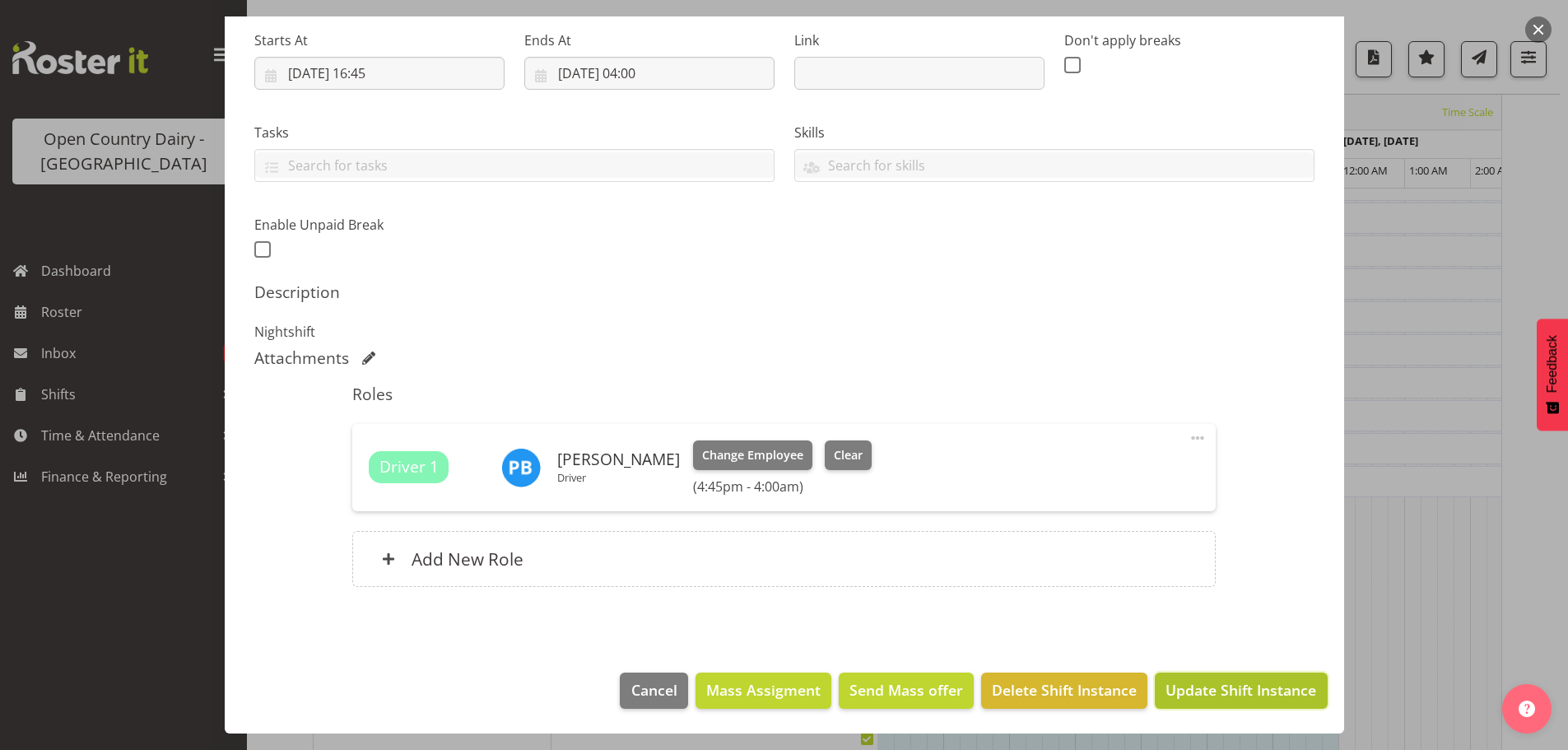
click at [1203, 691] on span "Update Shift Instance" at bounding box center [1240, 690] width 151 height 21
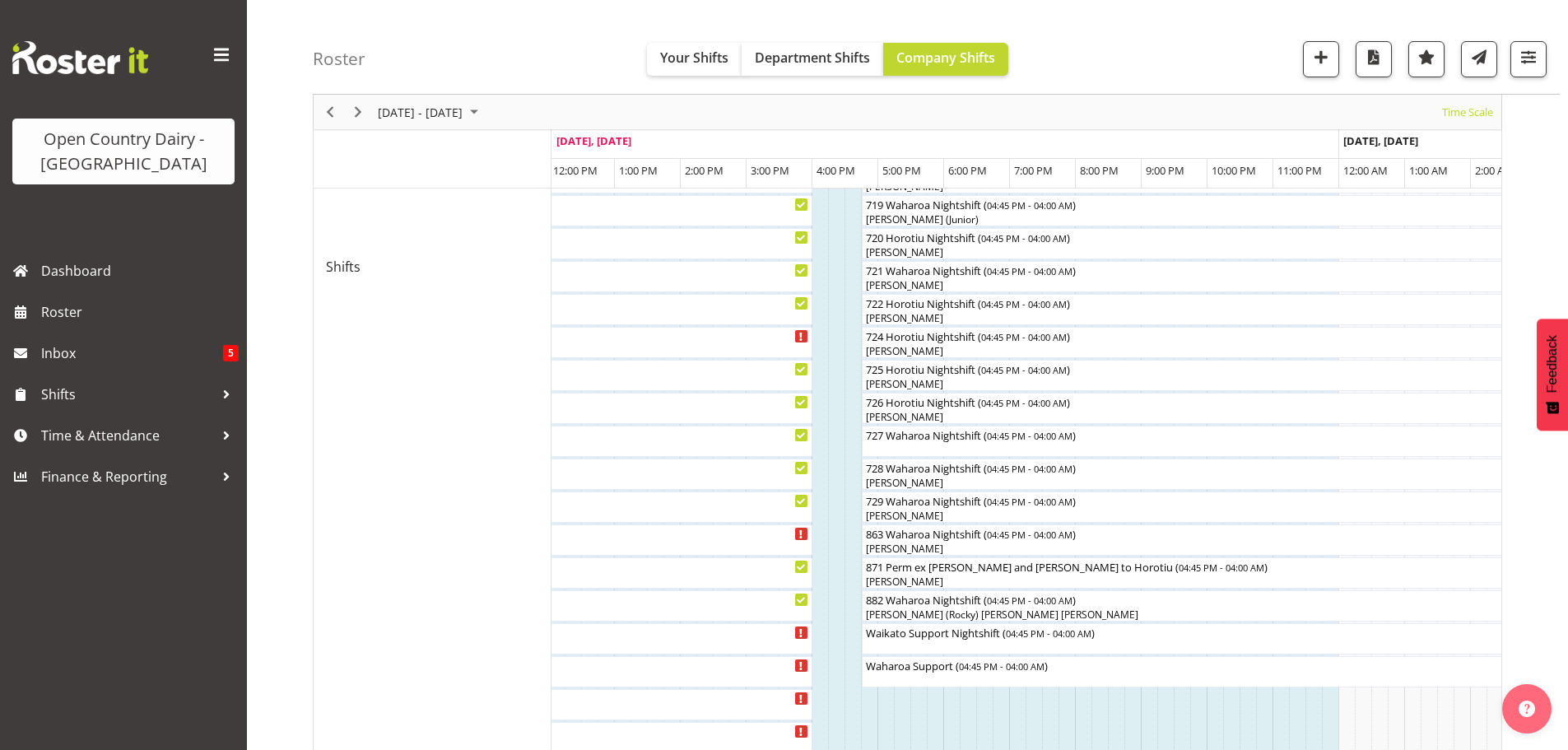
scroll to position [905, 0]
